Goal: Navigation & Orientation: Understand site structure

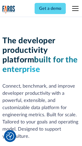
scroll to position [80, 0]
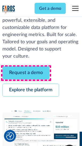
click at [26, 73] on link "Request a demo" at bounding box center [25, 73] width 47 height 13
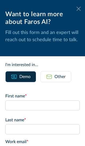
click at [76, 9] on icon at bounding box center [78, 9] width 4 height 4
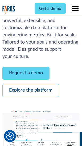
scroll to position [97, 0]
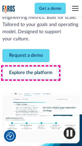
click at [31, 73] on link "Explore the platform" at bounding box center [30, 73] width 57 height 13
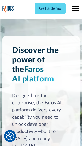
scroll to position [4048, 0]
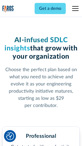
scroll to position [844, 0]
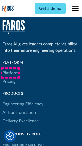
click at [10, 73] on link "Platform" at bounding box center [10, 73] width 16 height 8
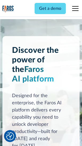
scroll to position [4219, 0]
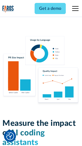
scroll to position [3325, 0]
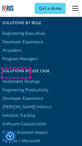
click at [16, 103] on link "[PERSON_NAME] Metrics" at bounding box center [26, 107] width 49 height 8
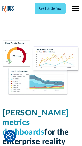
scroll to position [2354, 0]
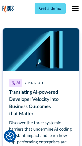
scroll to position [2407, 0]
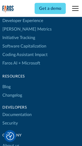
click at [12, 91] on link "Changelog" at bounding box center [12, 95] width 20 height 8
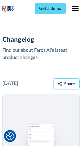
scroll to position [6516, 0]
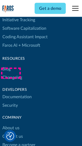
click at [11, 124] on link "About us" at bounding box center [10, 128] width 17 height 8
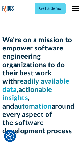
scroll to position [1839, 0]
